Goal: Contribute content: Add original content to the website for others to see

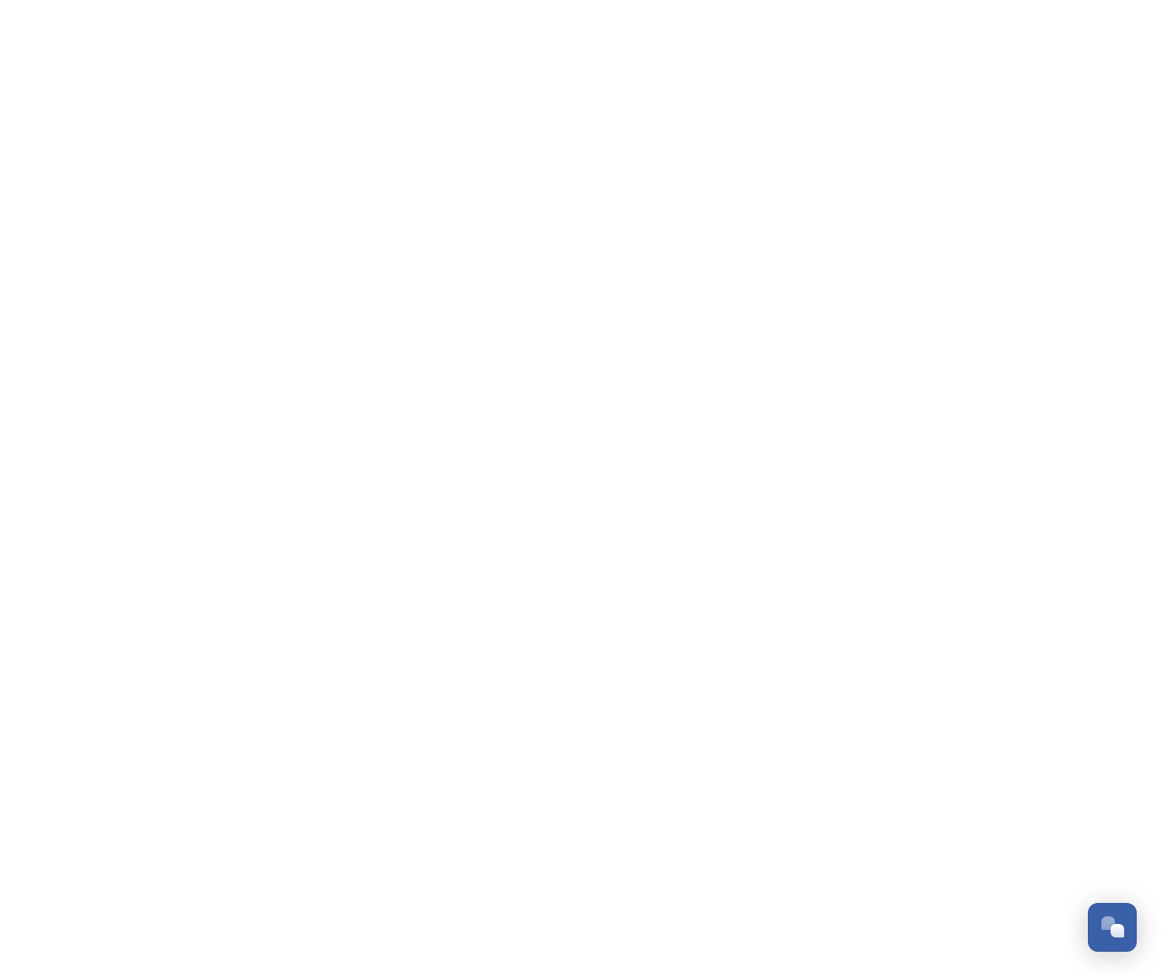
scroll to position [270, 0]
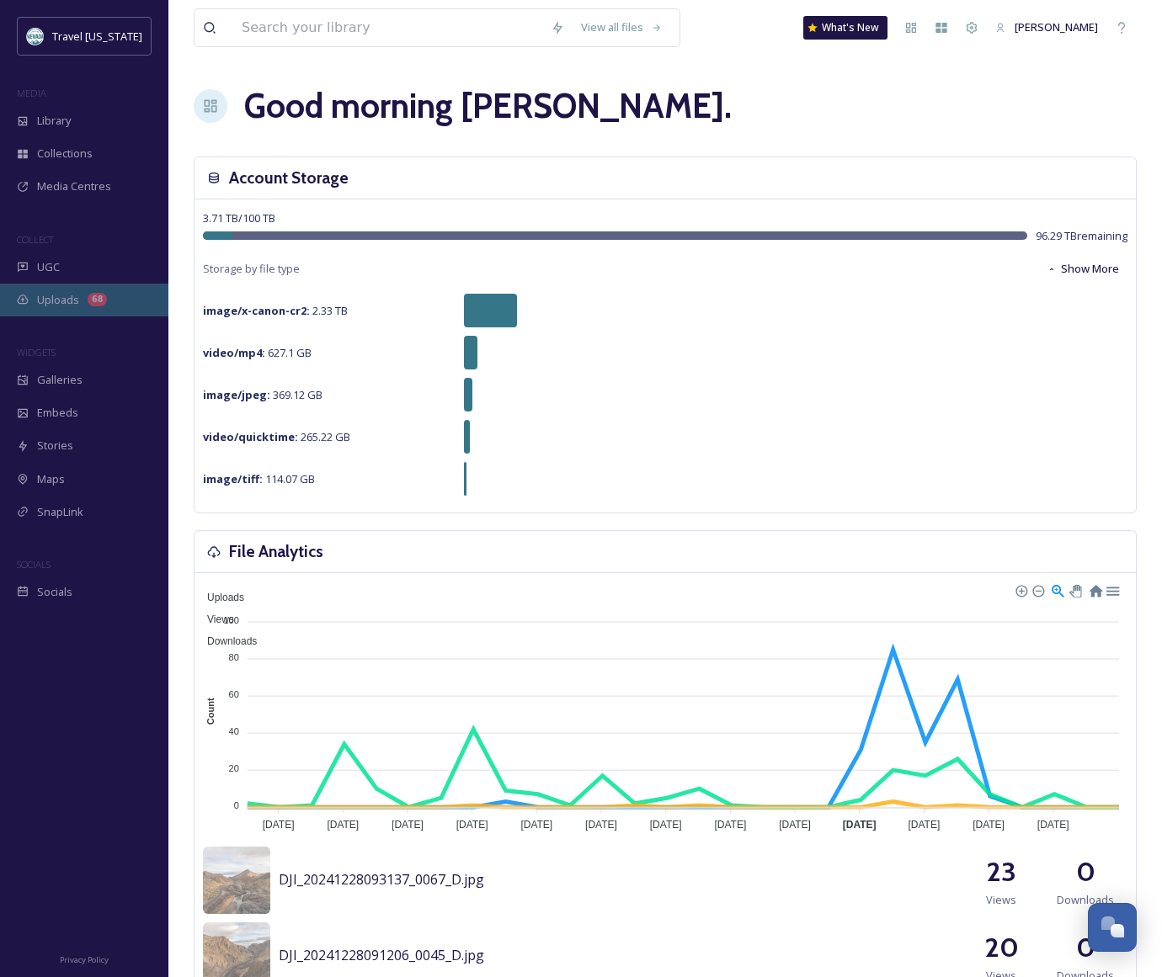
click at [50, 292] on span "Uploads" at bounding box center [58, 300] width 42 height 16
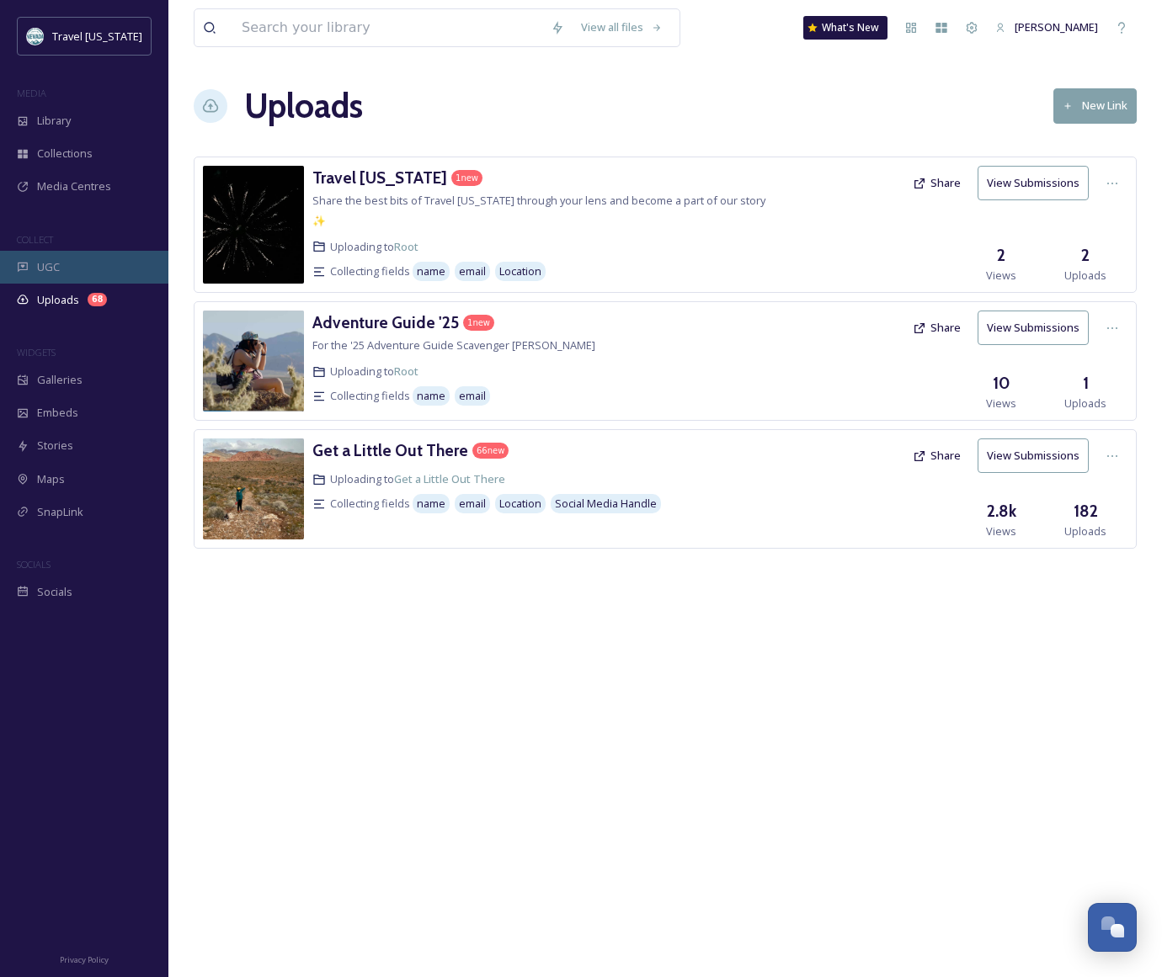
click at [65, 270] on div "UGC" at bounding box center [84, 267] width 168 height 33
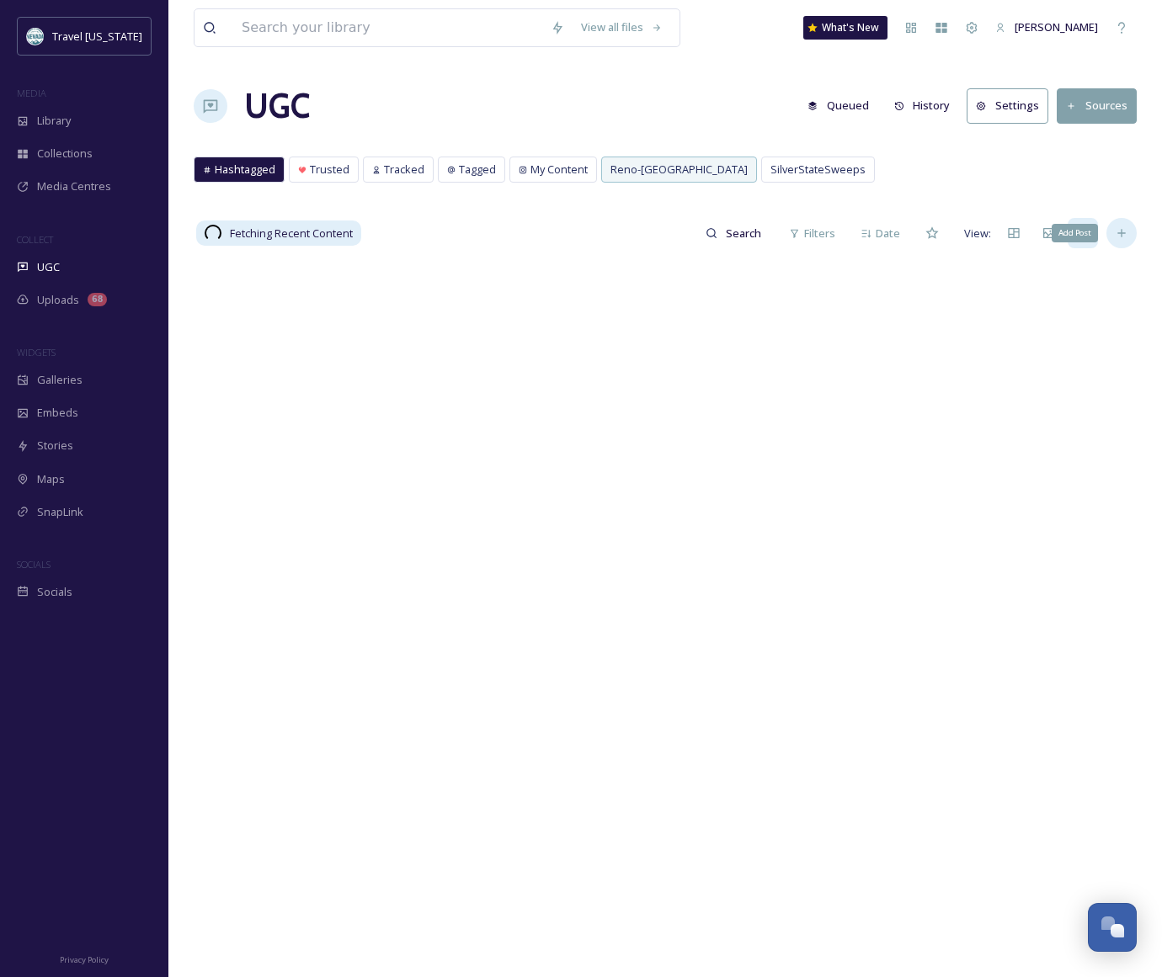
click at [1122, 235] on icon at bounding box center [1121, 232] width 13 height 13
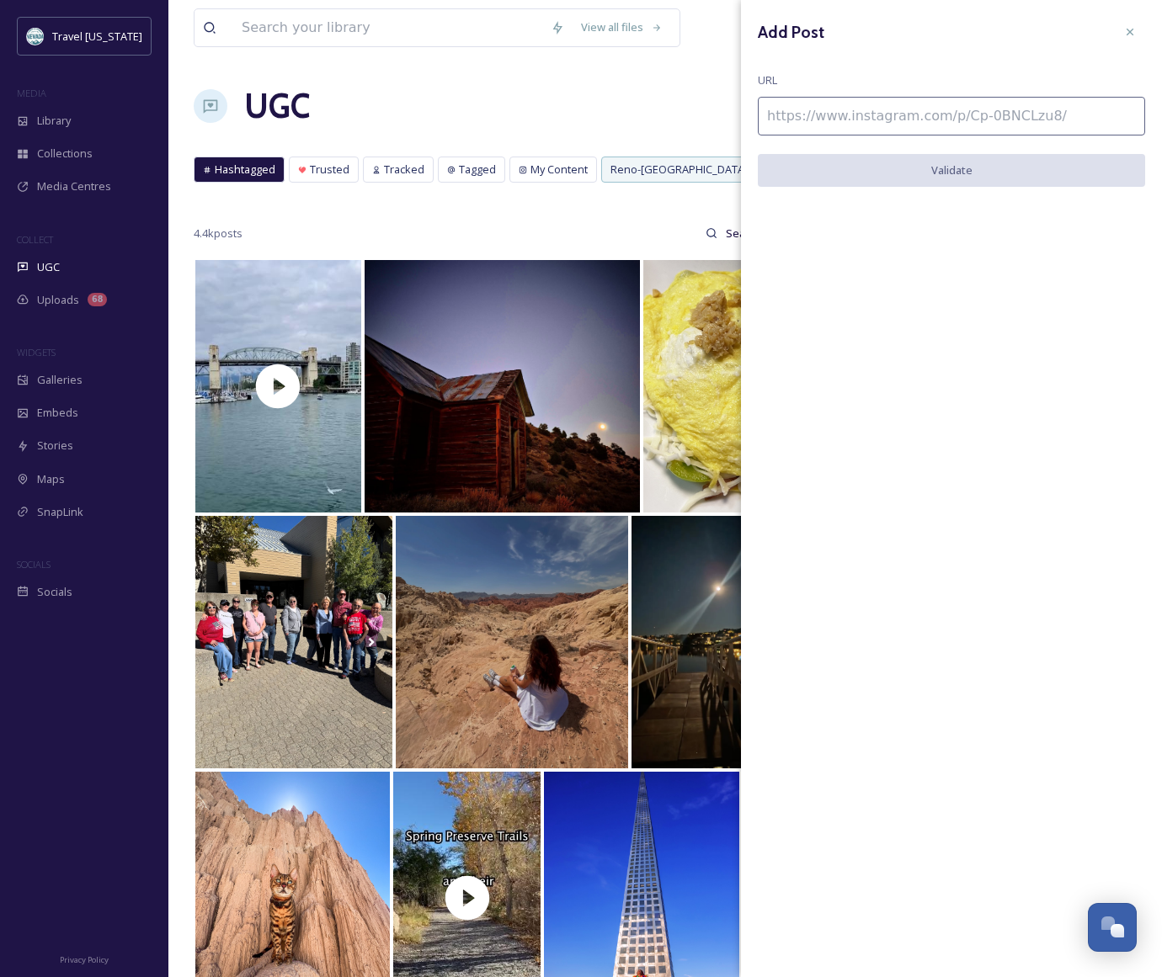
click at [935, 120] on input at bounding box center [951, 116] width 387 height 39
paste input "[URL][DOMAIN_NAME]"
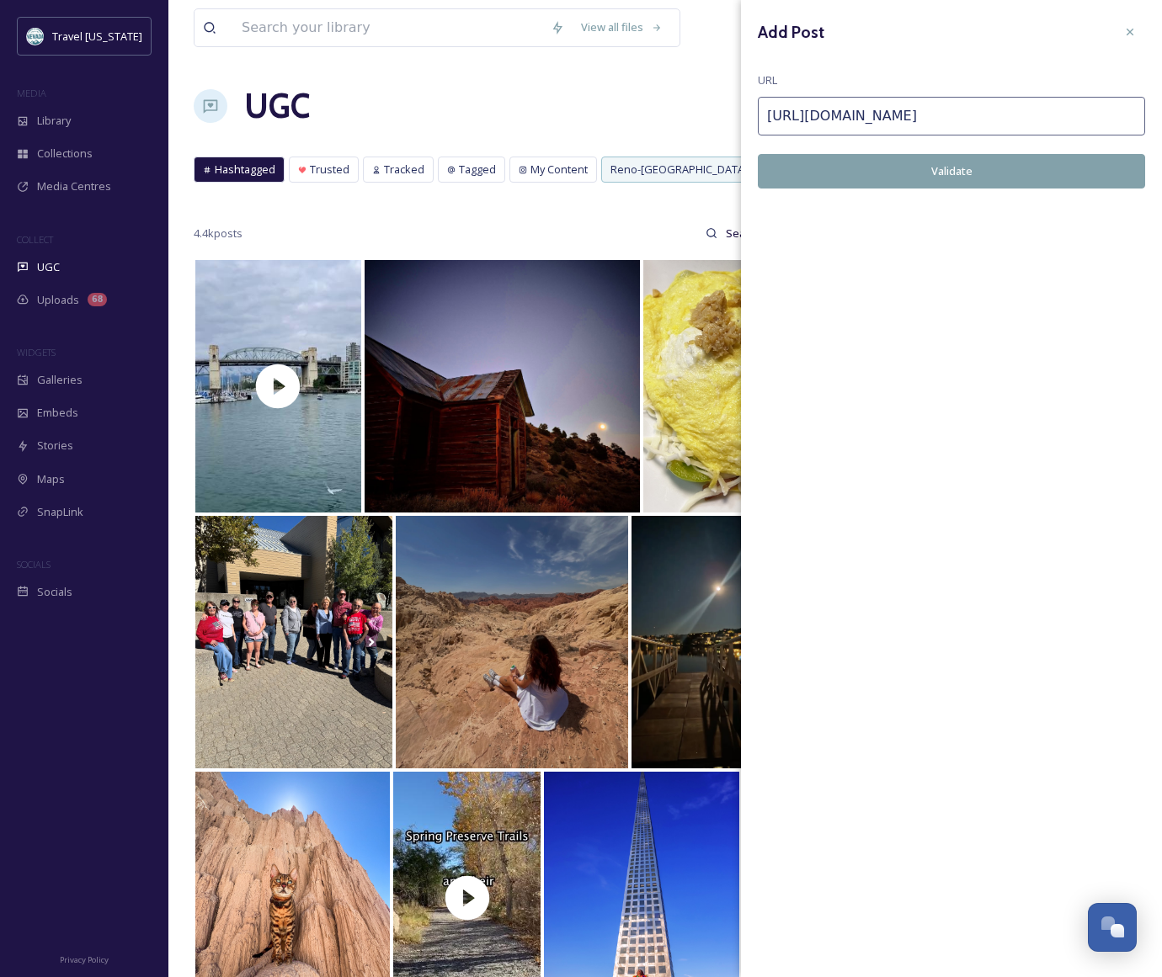
type input "[URL][DOMAIN_NAME]"
click at [944, 171] on button "Validate" at bounding box center [951, 171] width 387 height 35
click at [1003, 175] on button "Add Post" at bounding box center [951, 171] width 387 height 35
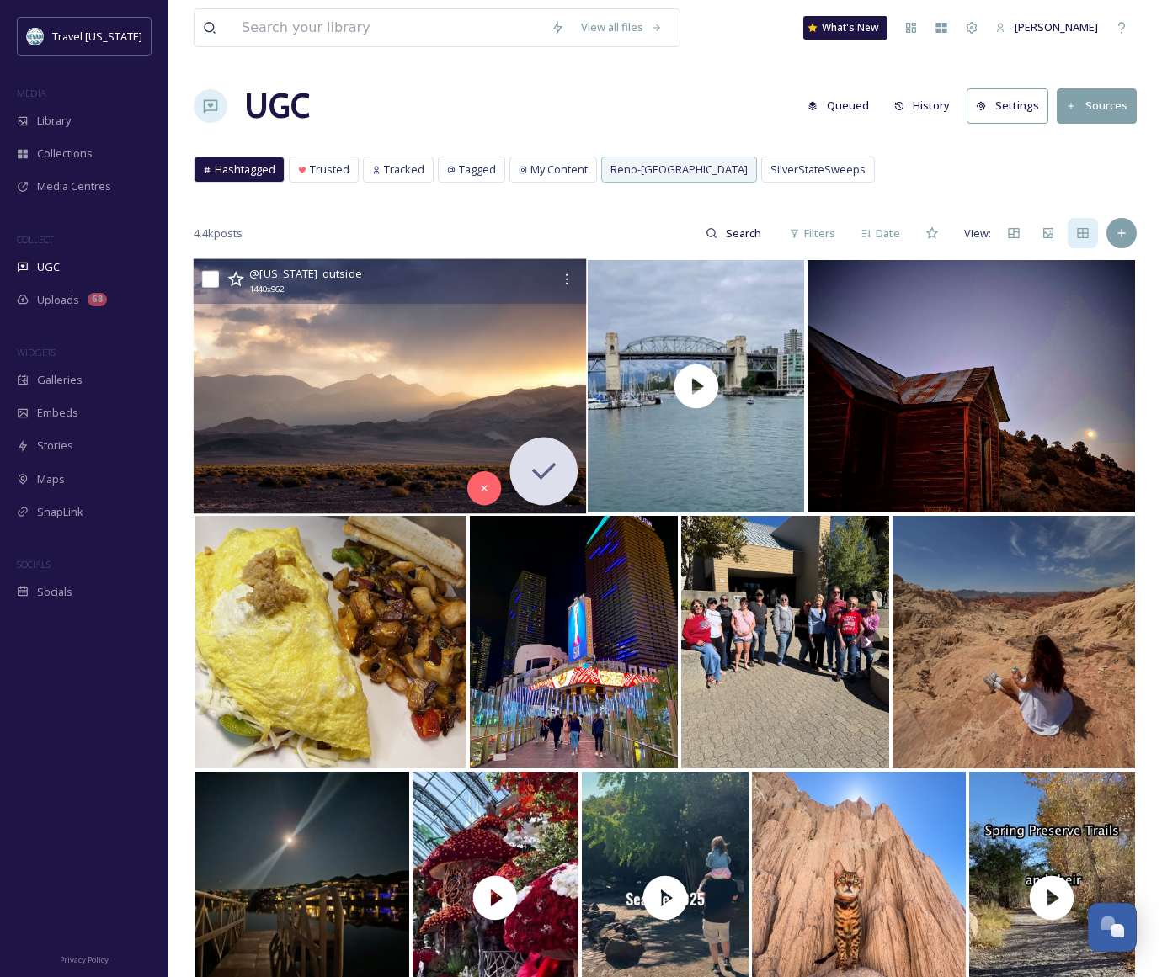
click at [393, 353] on img at bounding box center [390, 386] width 392 height 255
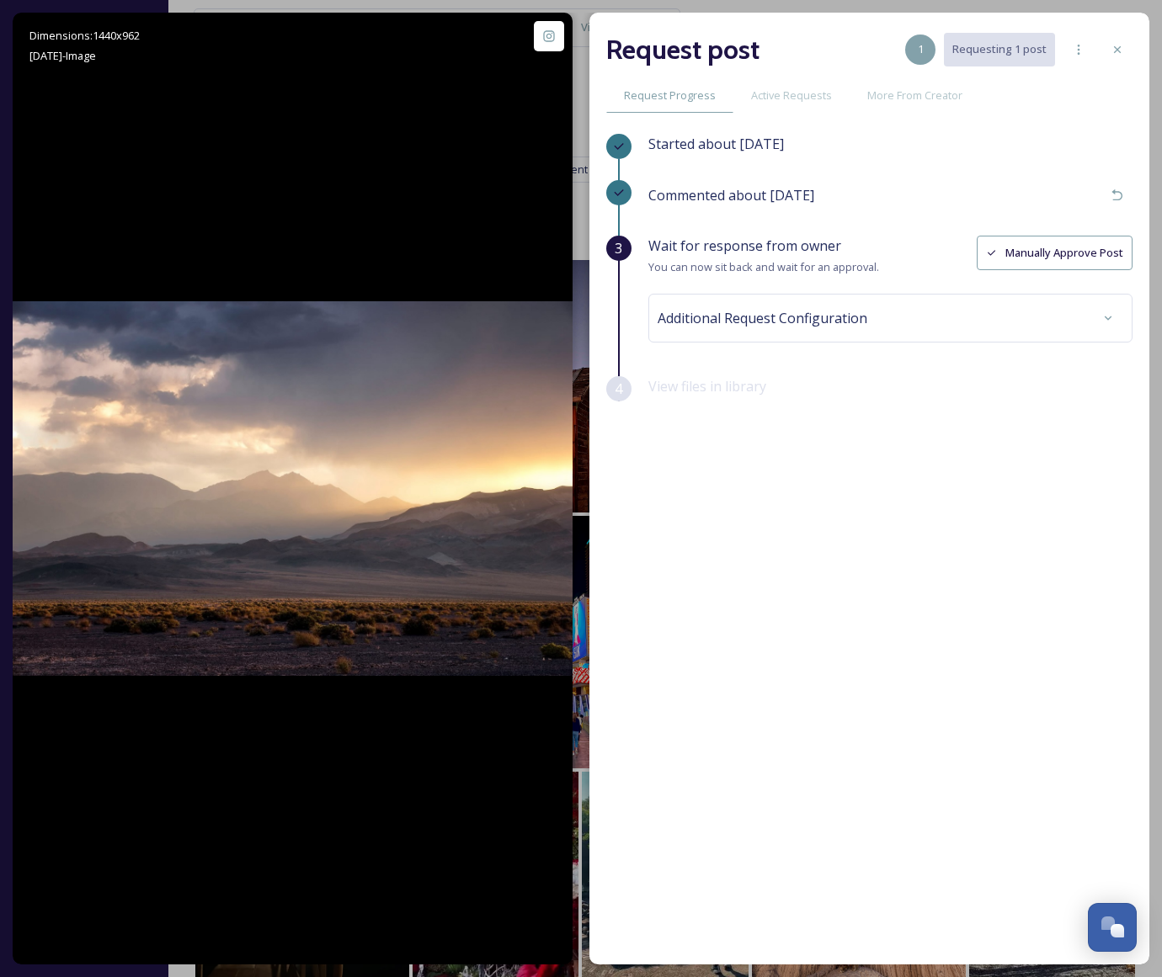
drag, startPoint x: 259, startPoint y: 429, endPoint x: 1105, endPoint y: 77, distance: 915.3
click at [1119, 50] on icon at bounding box center [1117, 49] width 13 height 13
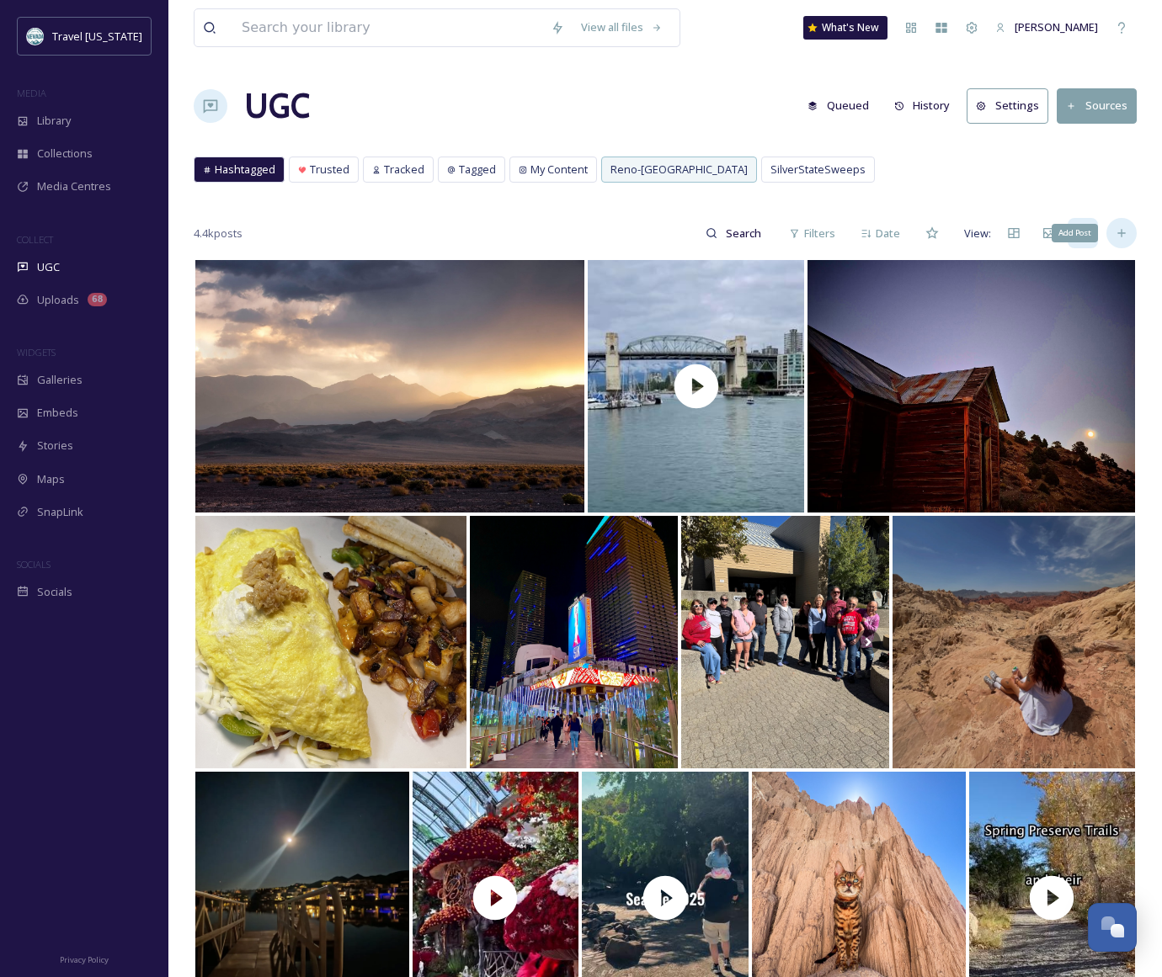
click at [1116, 236] on icon at bounding box center [1121, 232] width 13 height 13
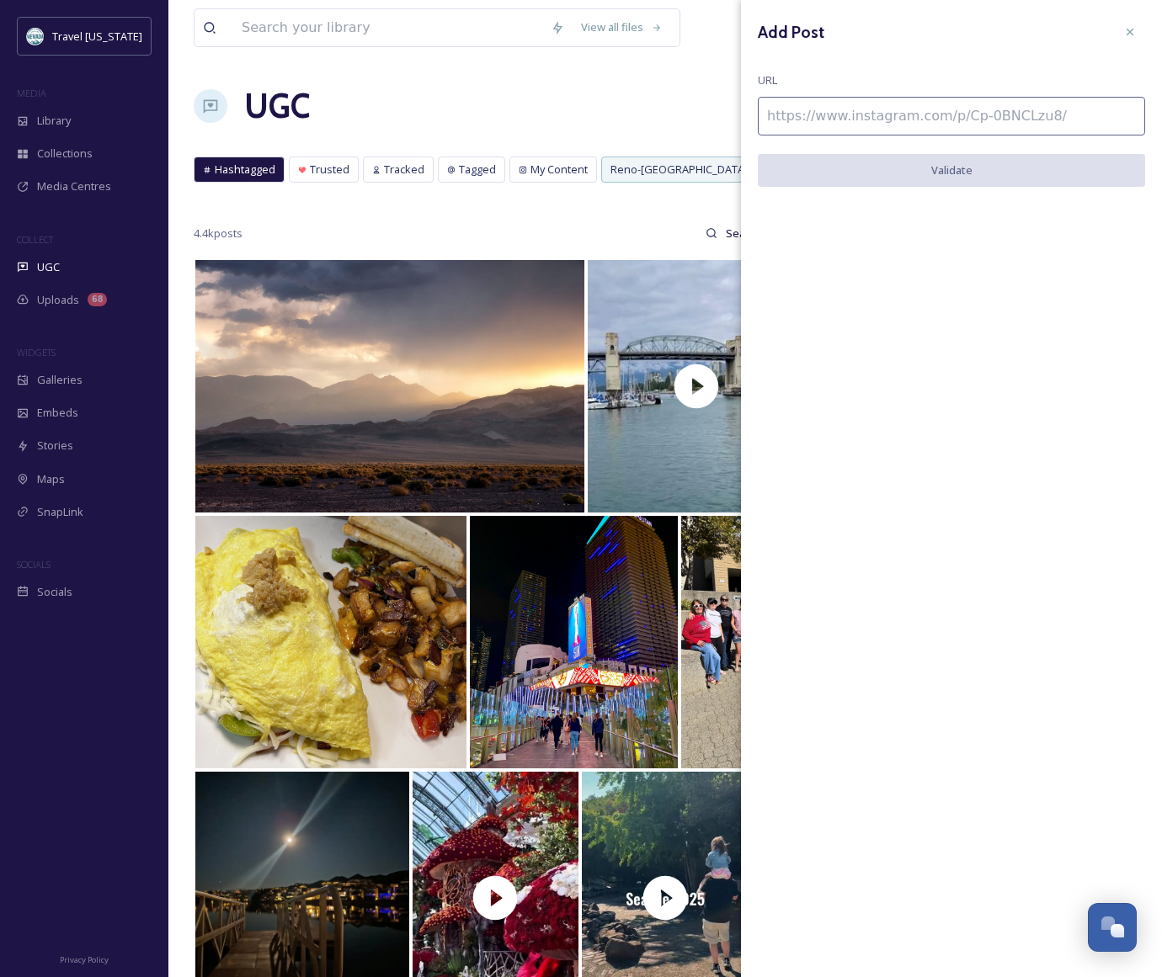
click at [868, 116] on input at bounding box center [951, 116] width 387 height 39
paste input "[URL][DOMAIN_NAME]"
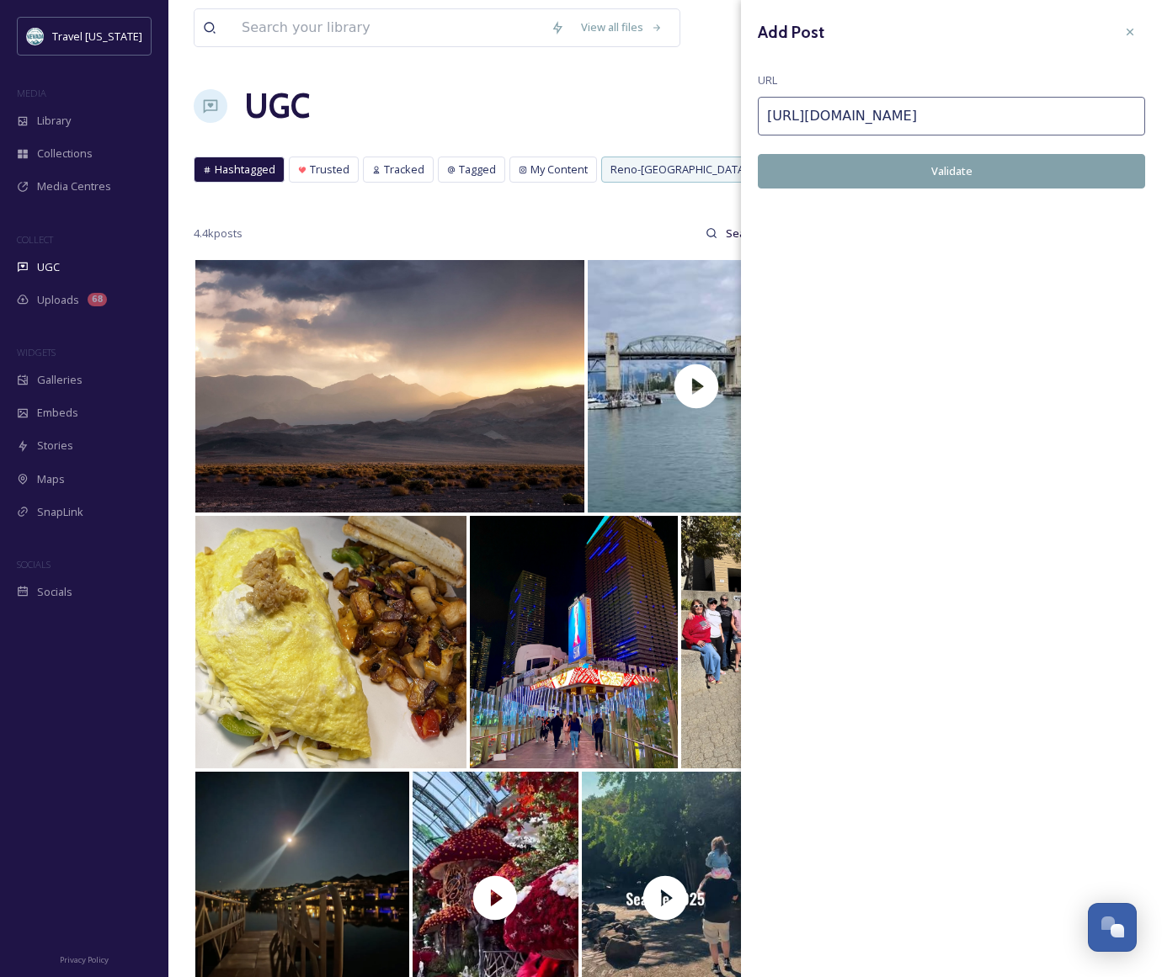
type input "[URL][DOMAIN_NAME]"
click at [920, 175] on button "Validate" at bounding box center [951, 171] width 387 height 35
click at [1058, 175] on button "Add Post" at bounding box center [951, 171] width 387 height 35
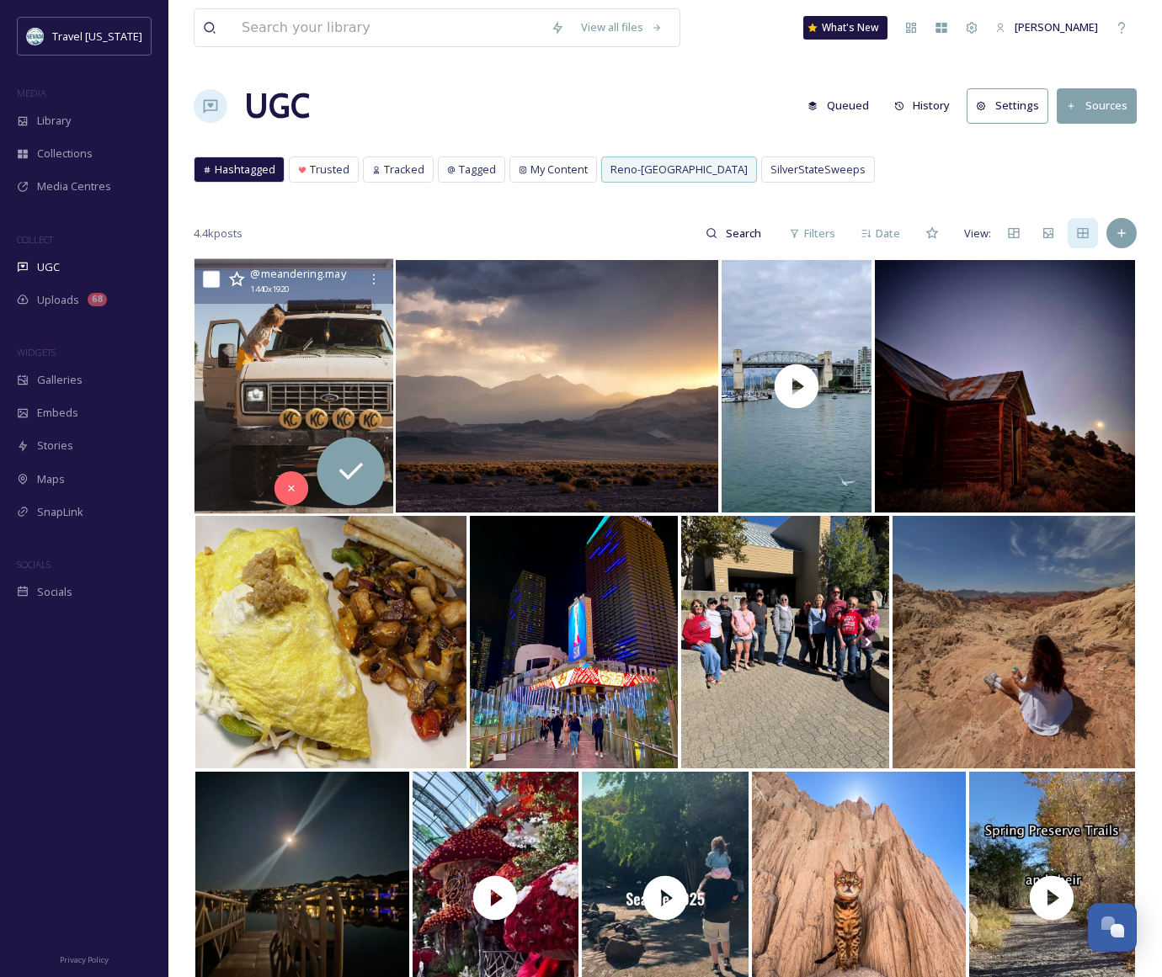
click at [259, 329] on img at bounding box center [293, 386] width 199 height 255
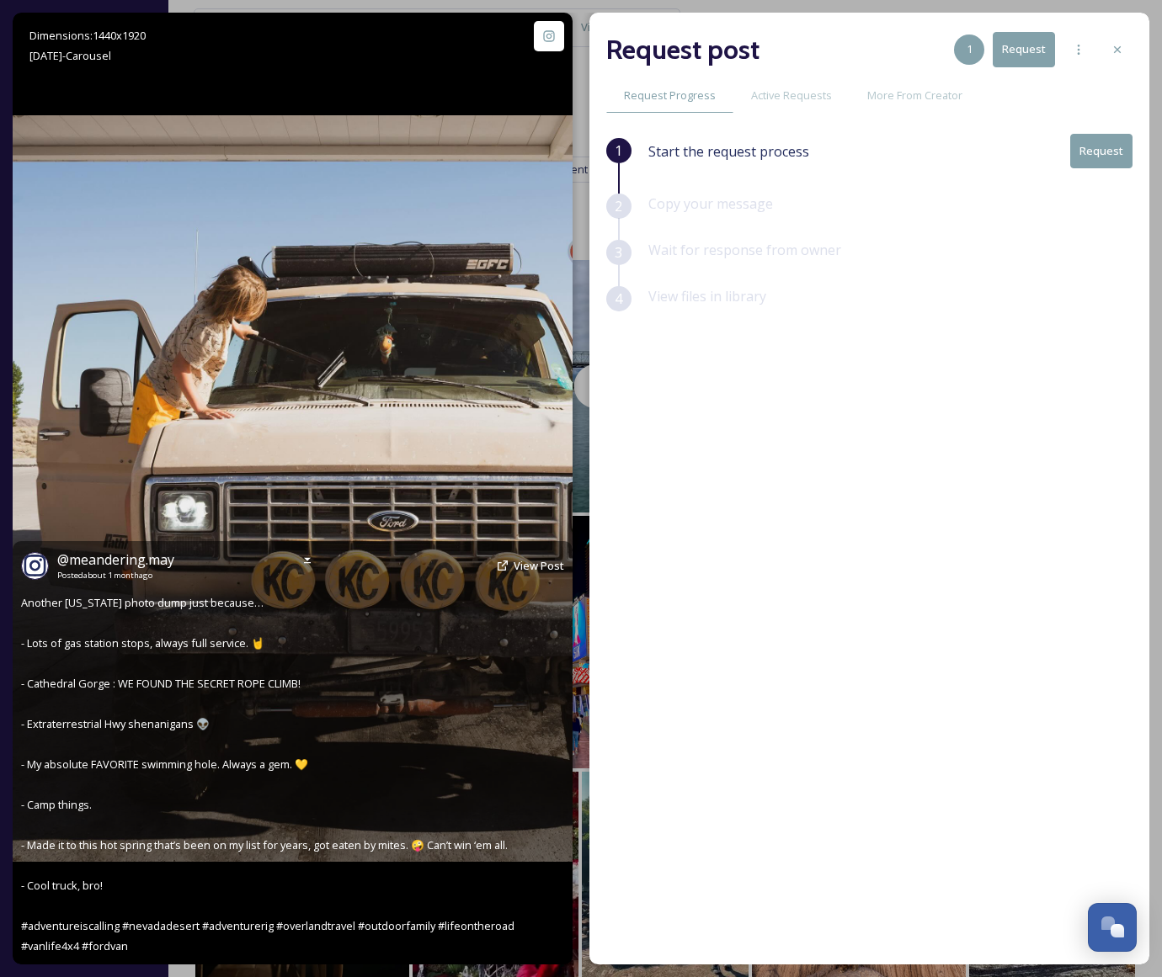
click at [91, 59] on span "[DATE] - Carousel" at bounding box center [70, 55] width 82 height 15
click at [101, 56] on span "[DATE] - Carousel" at bounding box center [70, 55] width 82 height 15
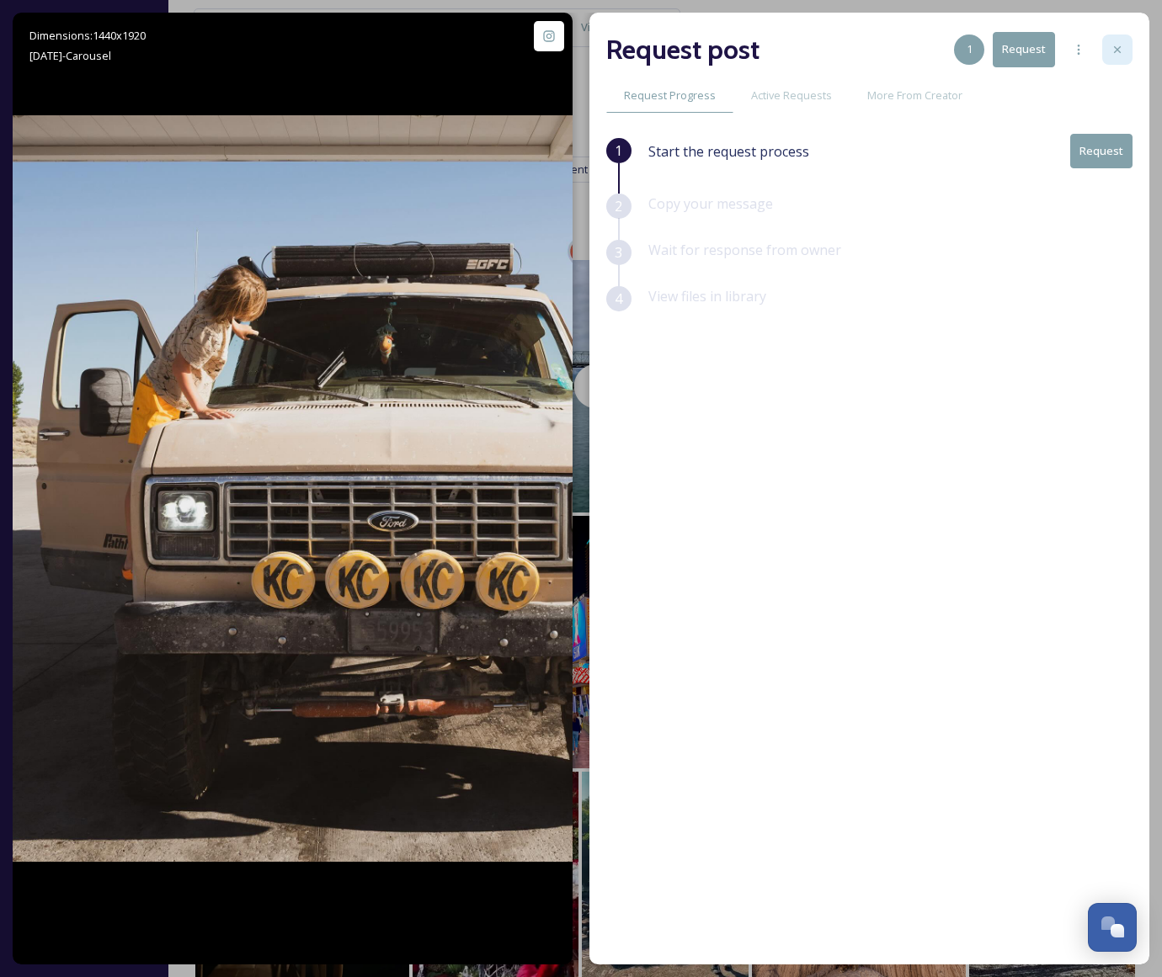
drag, startPoint x: 1120, startPoint y: 45, endPoint x: 984, endPoint y: 147, distance: 170.1
click at [1120, 45] on icon at bounding box center [1117, 49] width 13 height 13
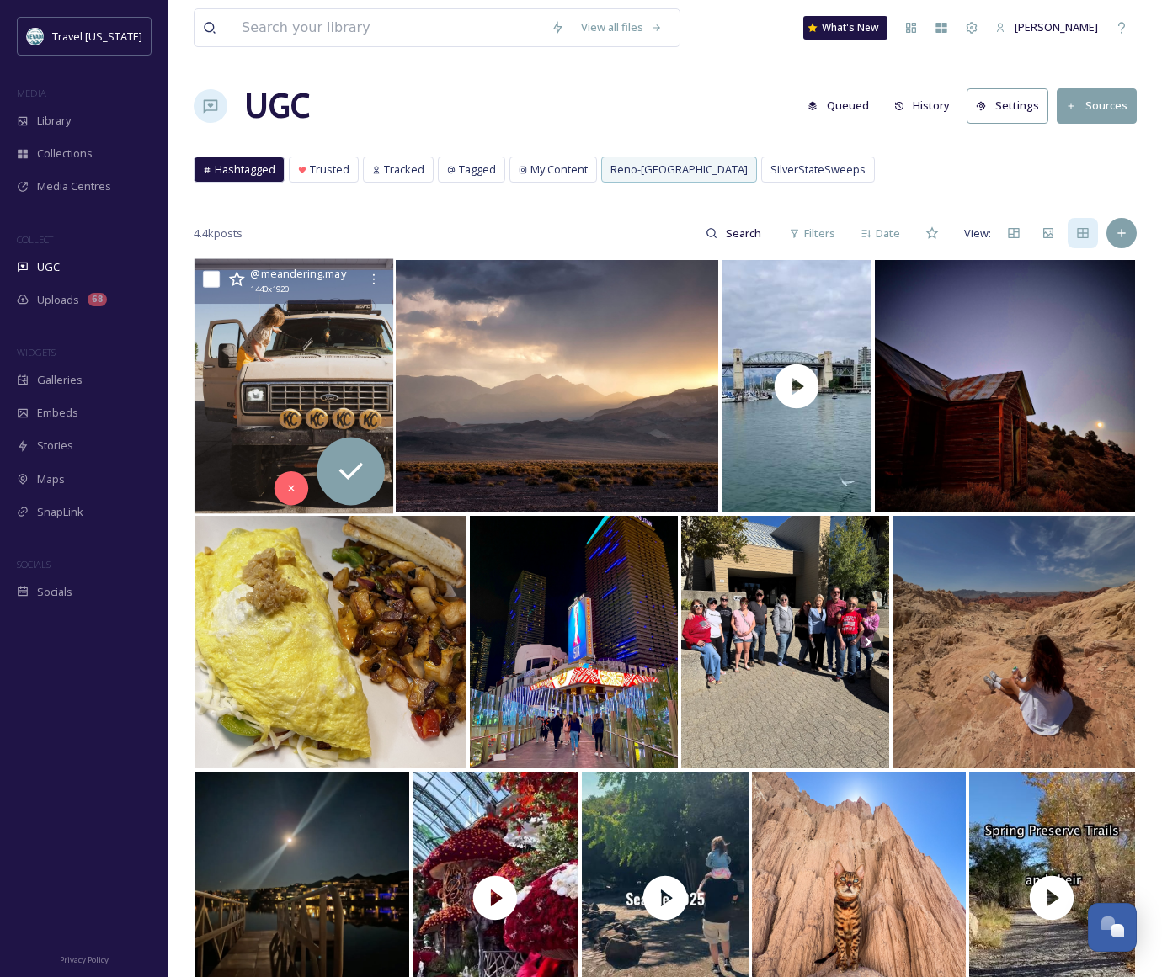
click at [373, 281] on icon at bounding box center [373, 279] width 13 height 13
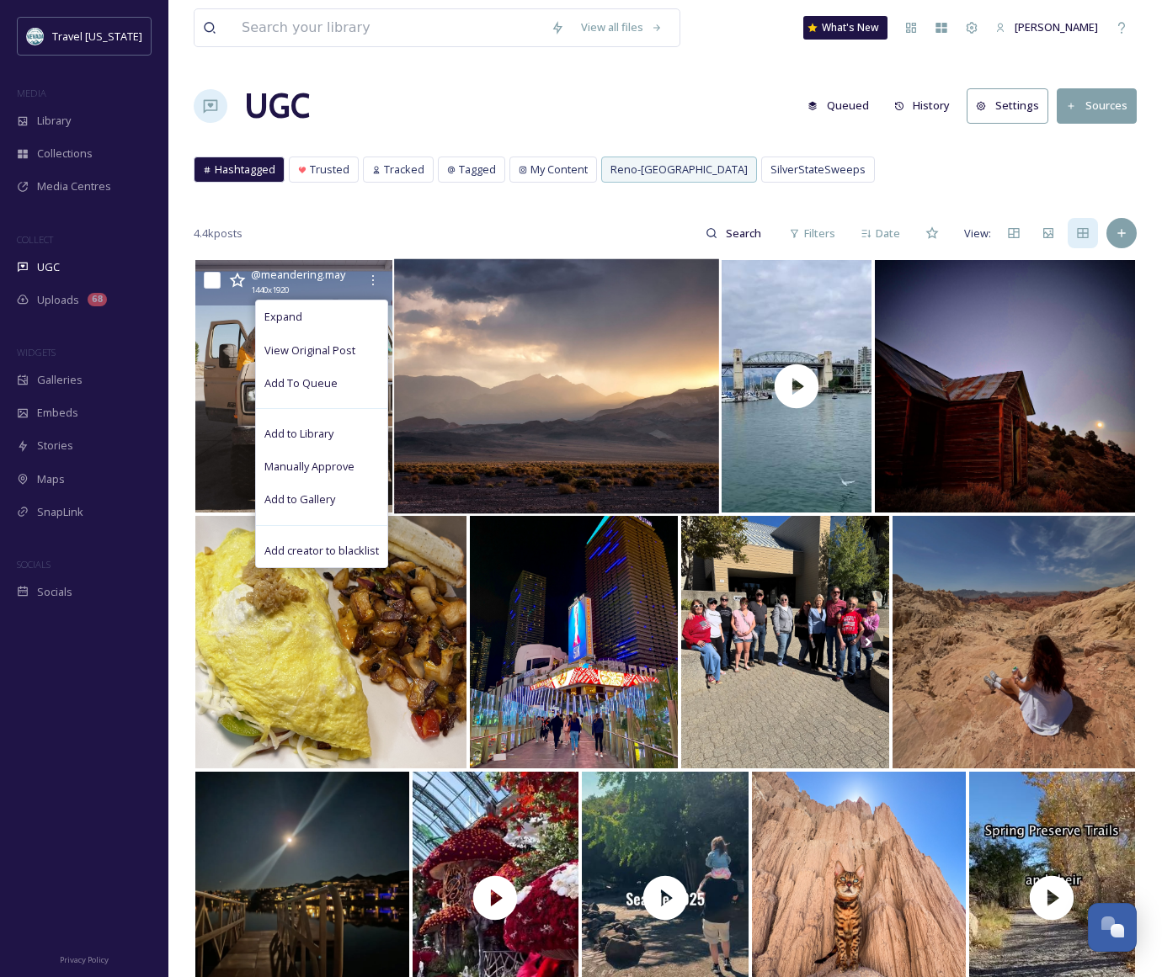
drag, startPoint x: 321, startPoint y: 468, endPoint x: 507, endPoint y: 480, distance: 186.4
click at [321, 468] on span "Manually Approve" at bounding box center [309, 467] width 90 height 16
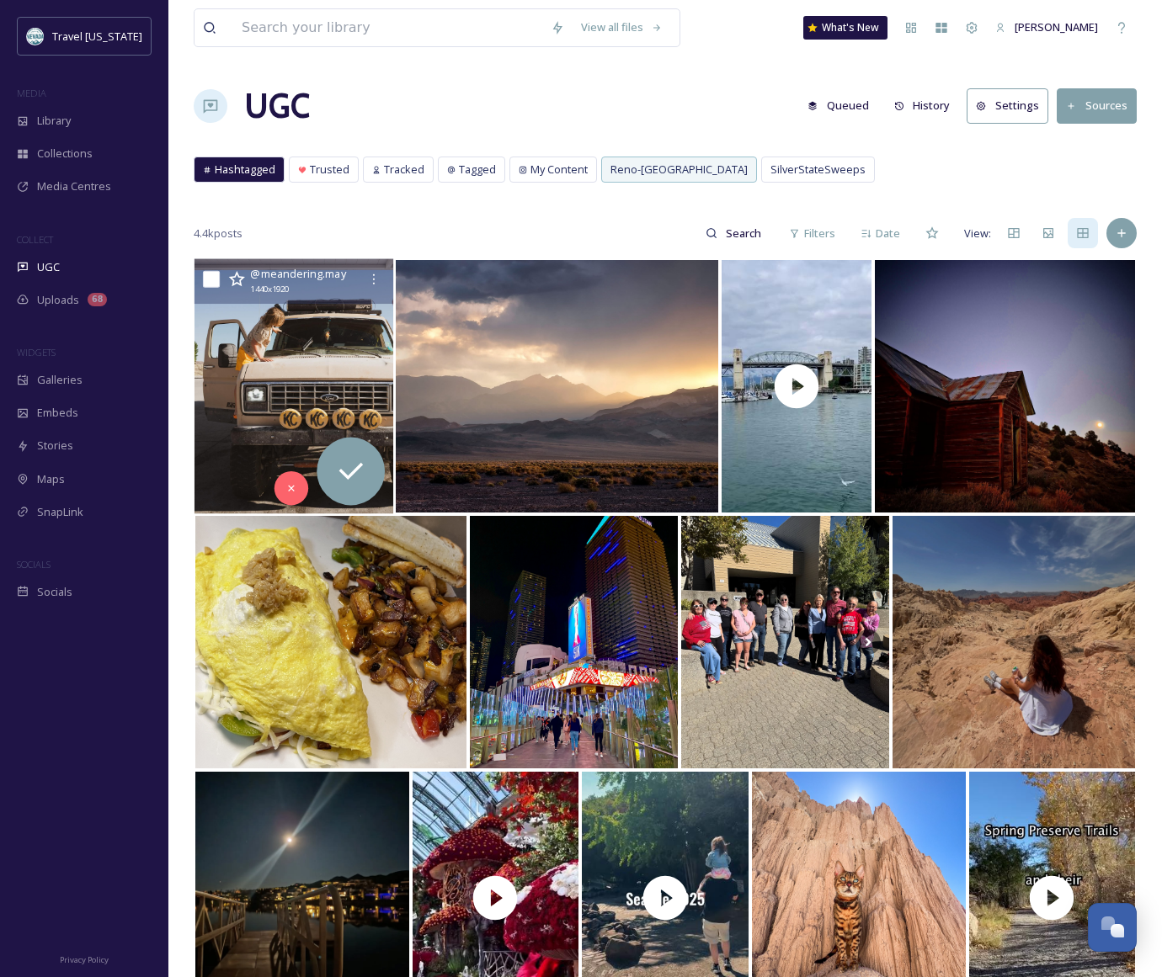
click at [312, 373] on img at bounding box center [293, 386] width 199 height 255
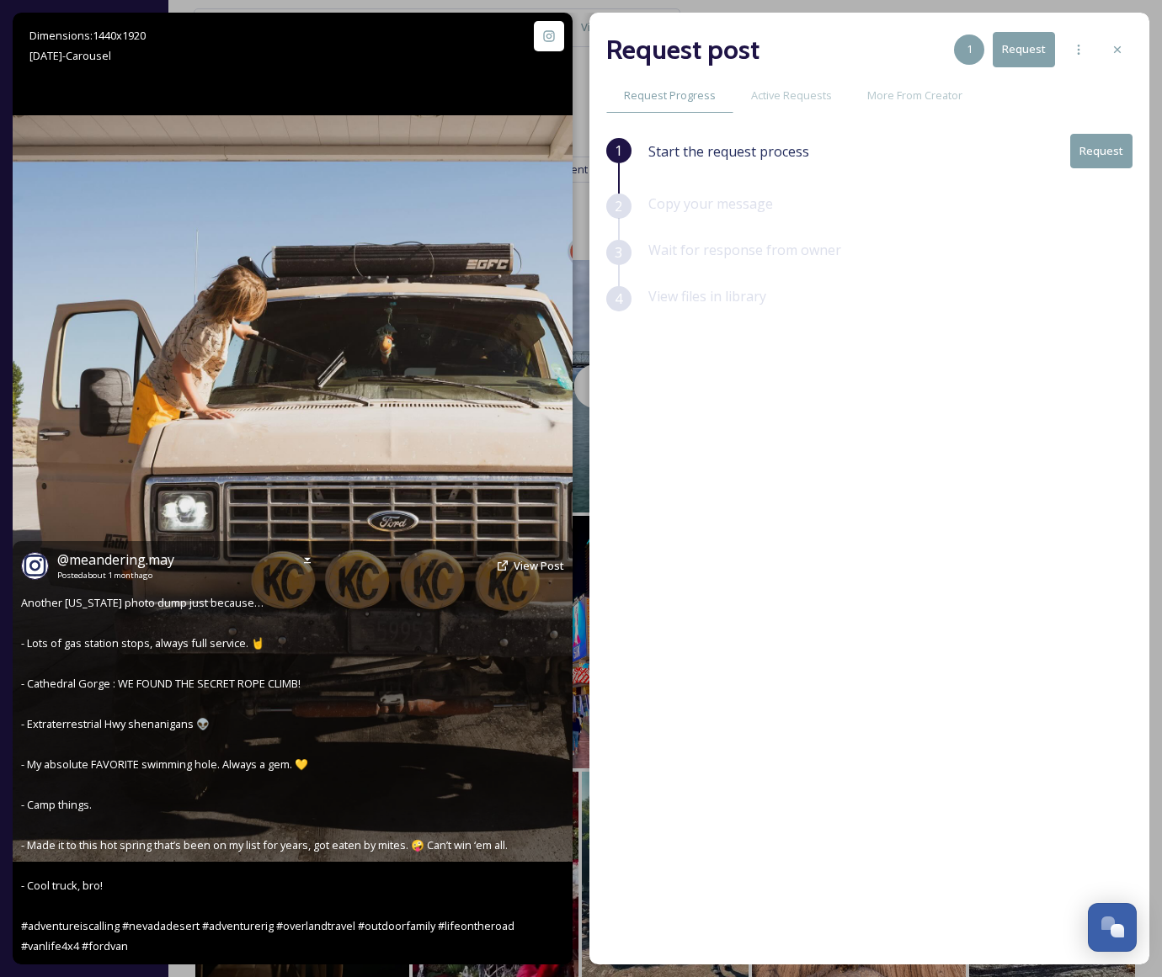
drag, startPoint x: 537, startPoint y: 460, endPoint x: 546, endPoint y: 459, distance: 8.5
click at [537, 460] on img at bounding box center [293, 488] width 560 height 746
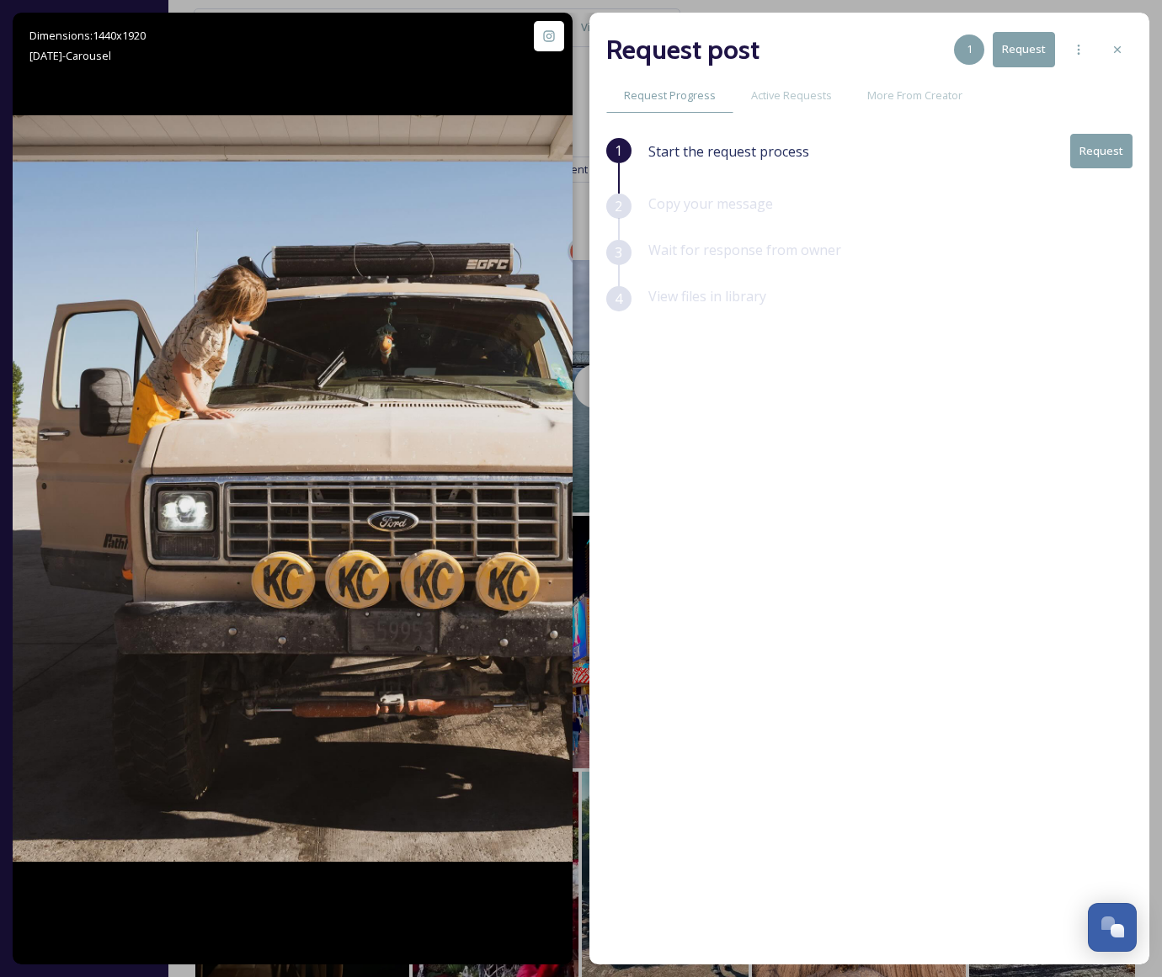
click at [577, 466] on div "Dimensions: 1440 x [DATE] - Carousel @ meandering.may Posted about [DATE] View …" at bounding box center [581, 489] width 1137 height 952
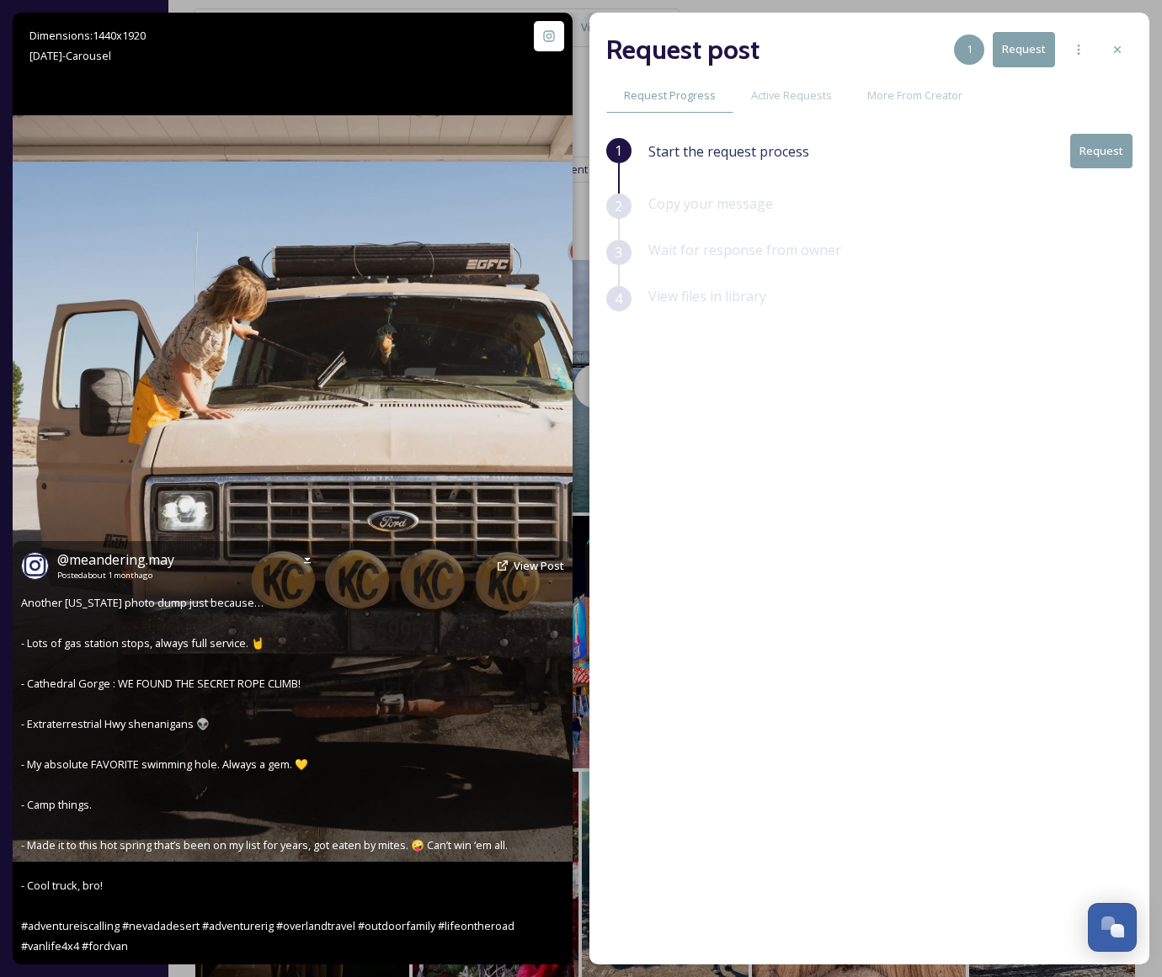
click at [558, 467] on img at bounding box center [293, 488] width 560 height 746
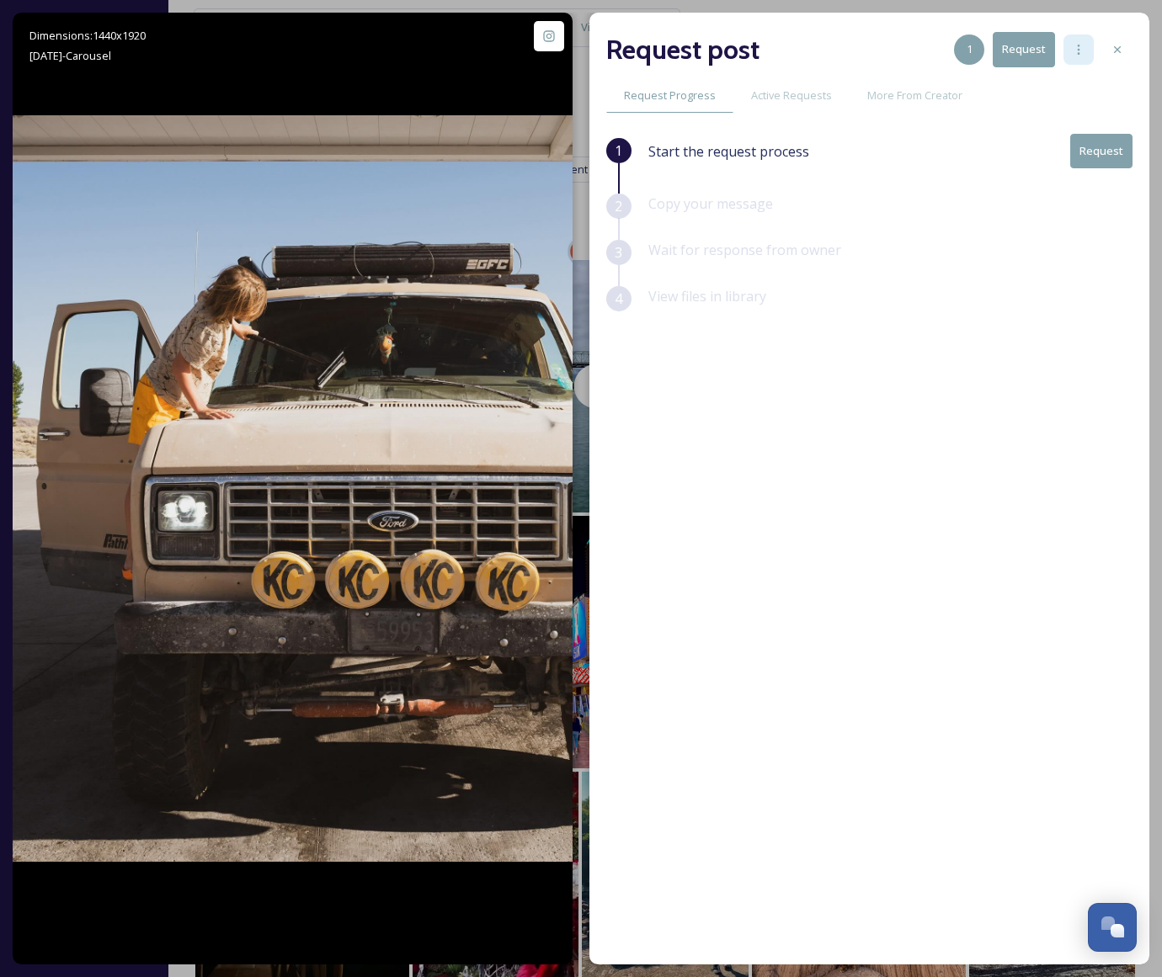
click at [1081, 56] on icon at bounding box center [1078, 49] width 13 height 13
click at [872, 51] on div "Request post 1 Request" at bounding box center [869, 49] width 526 height 40
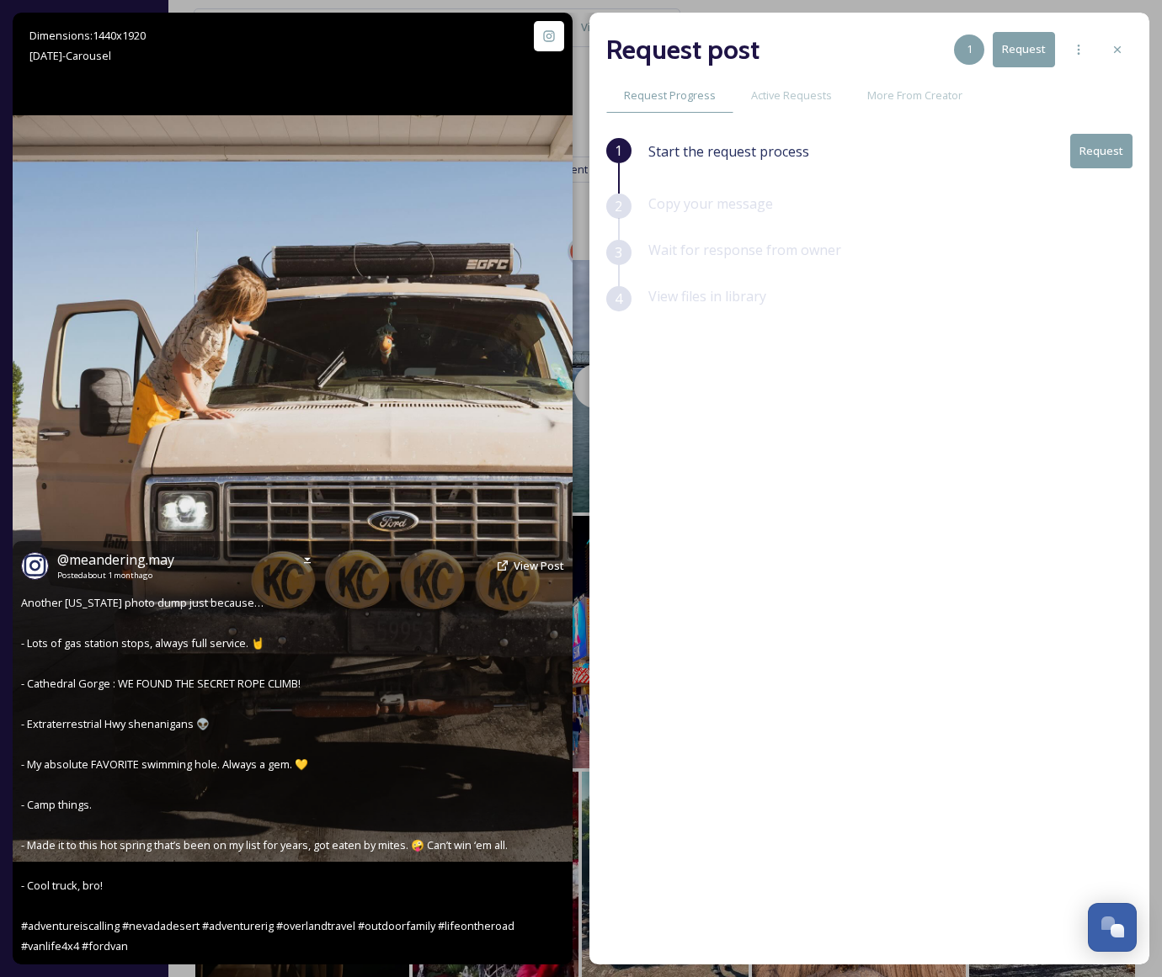
drag, startPoint x: 553, startPoint y: 467, endPoint x: 575, endPoint y: 440, distance: 34.7
click at [552, 467] on img at bounding box center [293, 488] width 560 height 746
